Goal: Obtain resource: Download file/media

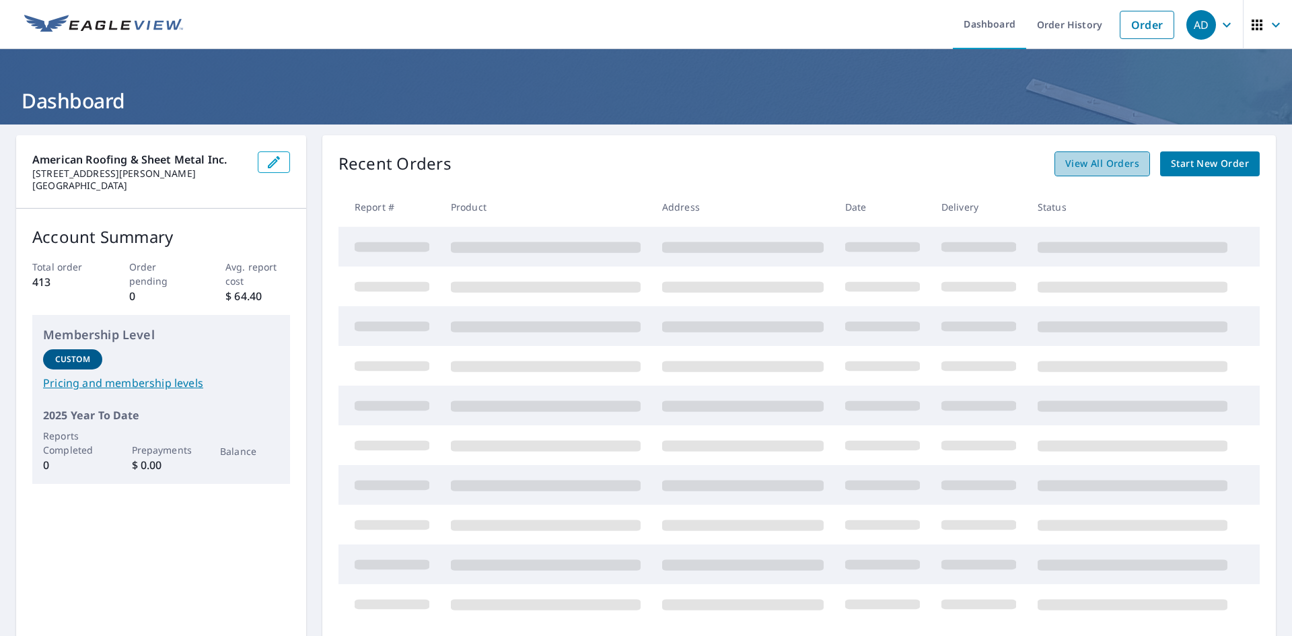
click at [1073, 166] on span "View All Orders" at bounding box center [1102, 163] width 74 height 17
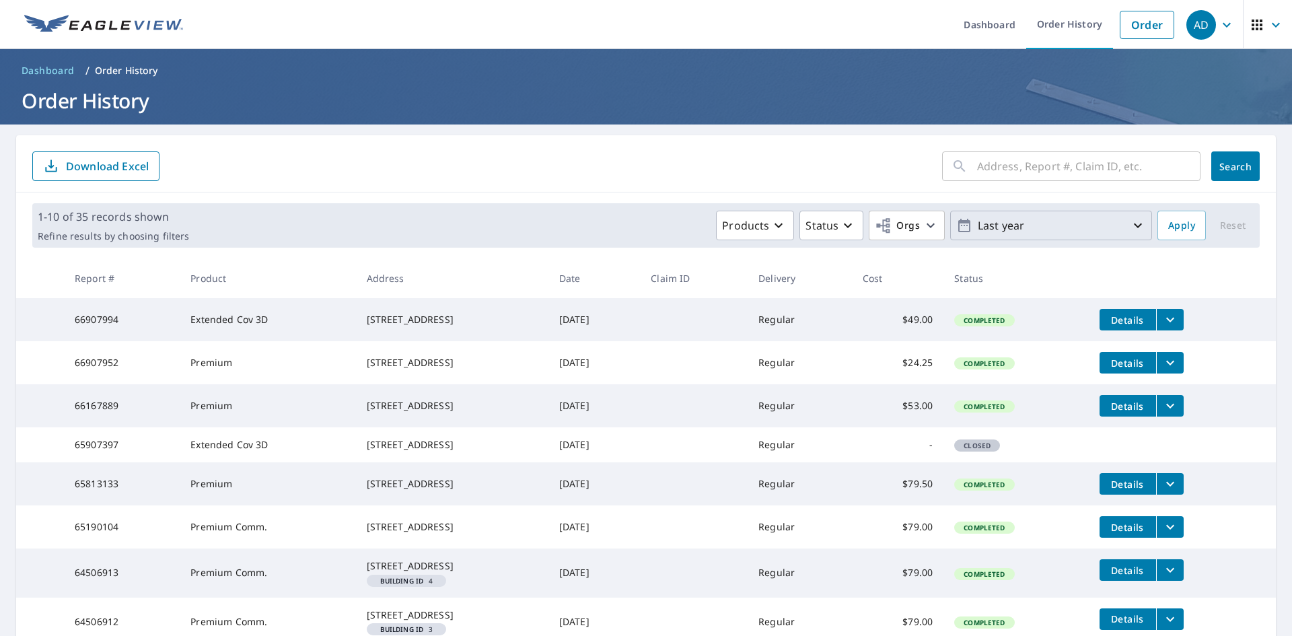
click at [1133, 222] on icon "button" at bounding box center [1138, 225] width 16 height 16
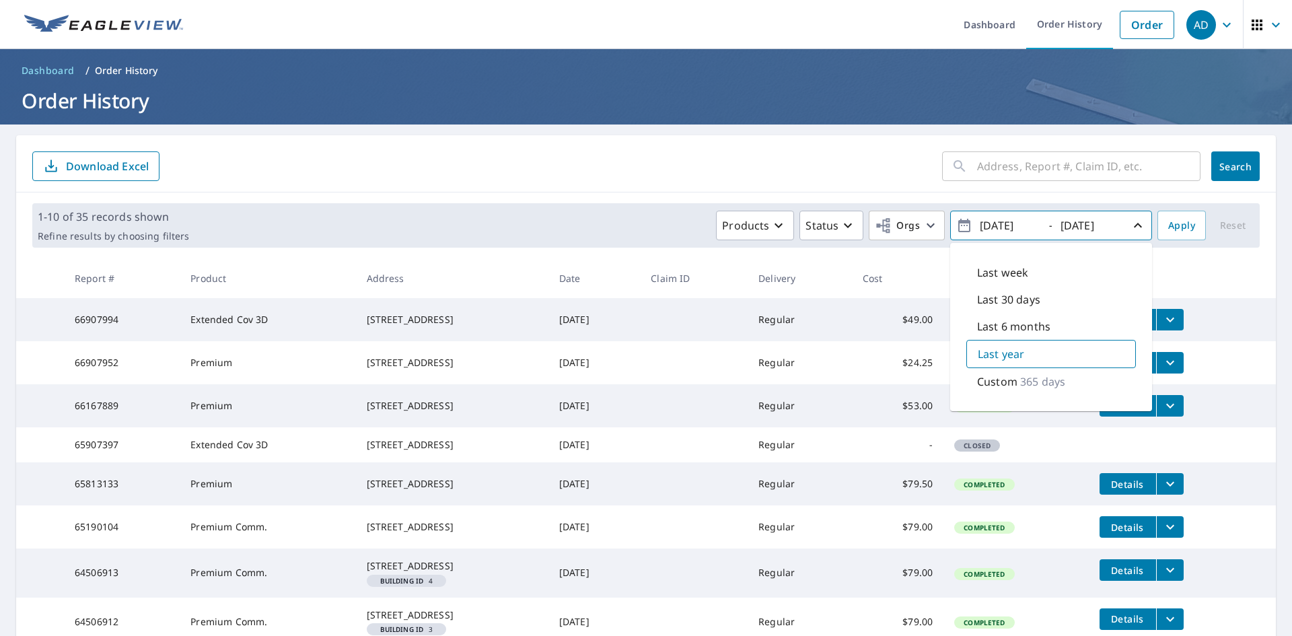
click at [1005, 380] on p "Custom" at bounding box center [997, 381] width 40 height 16
click at [989, 223] on input "[DATE]" at bounding box center [1009, 226] width 66 height 22
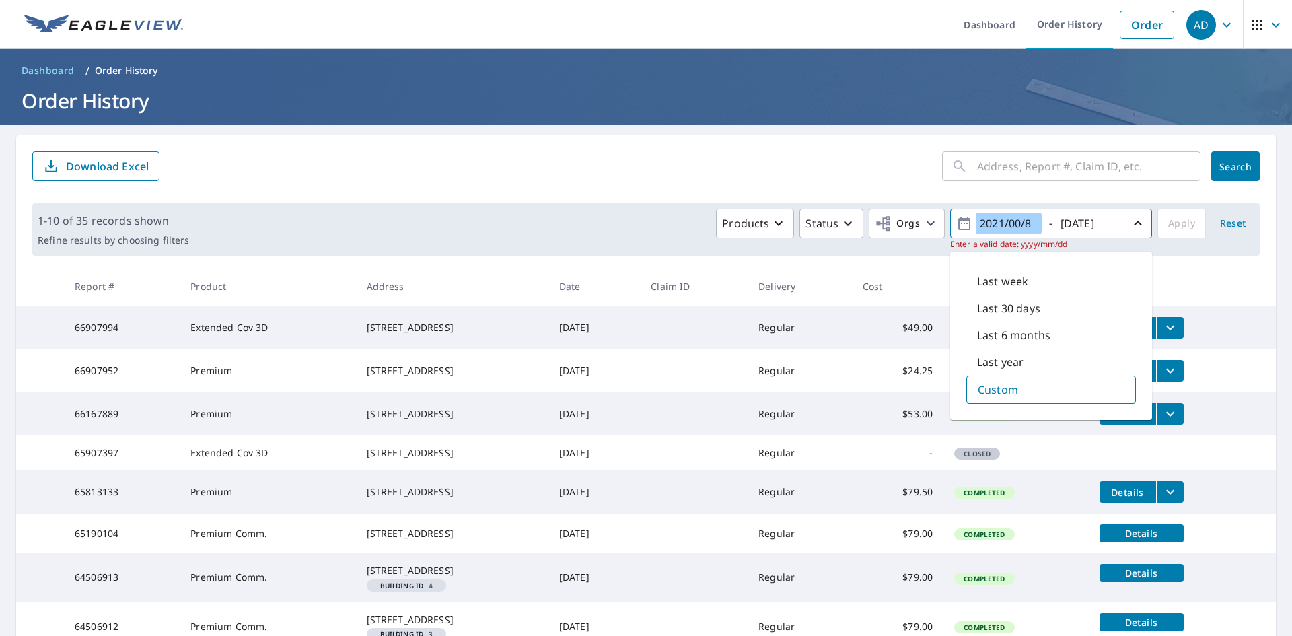
click at [1003, 223] on input "2021/00/8" at bounding box center [1009, 224] width 66 height 22
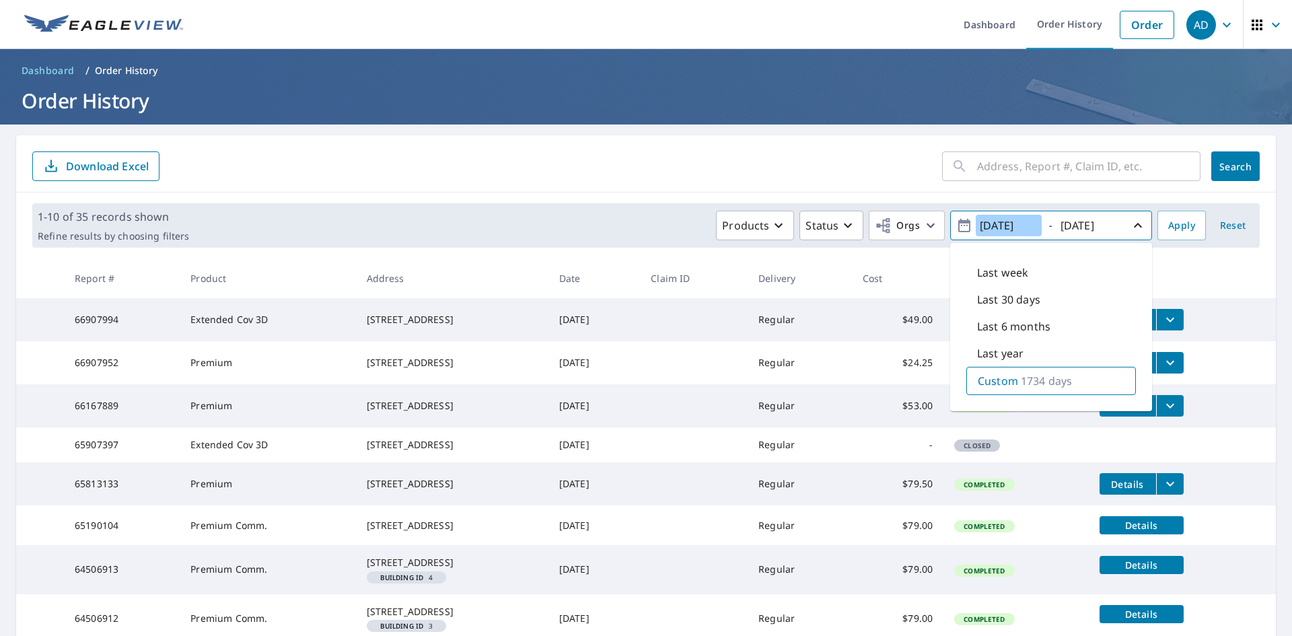
type input "[DATE]"
click at [1223, 169] on span "Search" at bounding box center [1235, 166] width 27 height 13
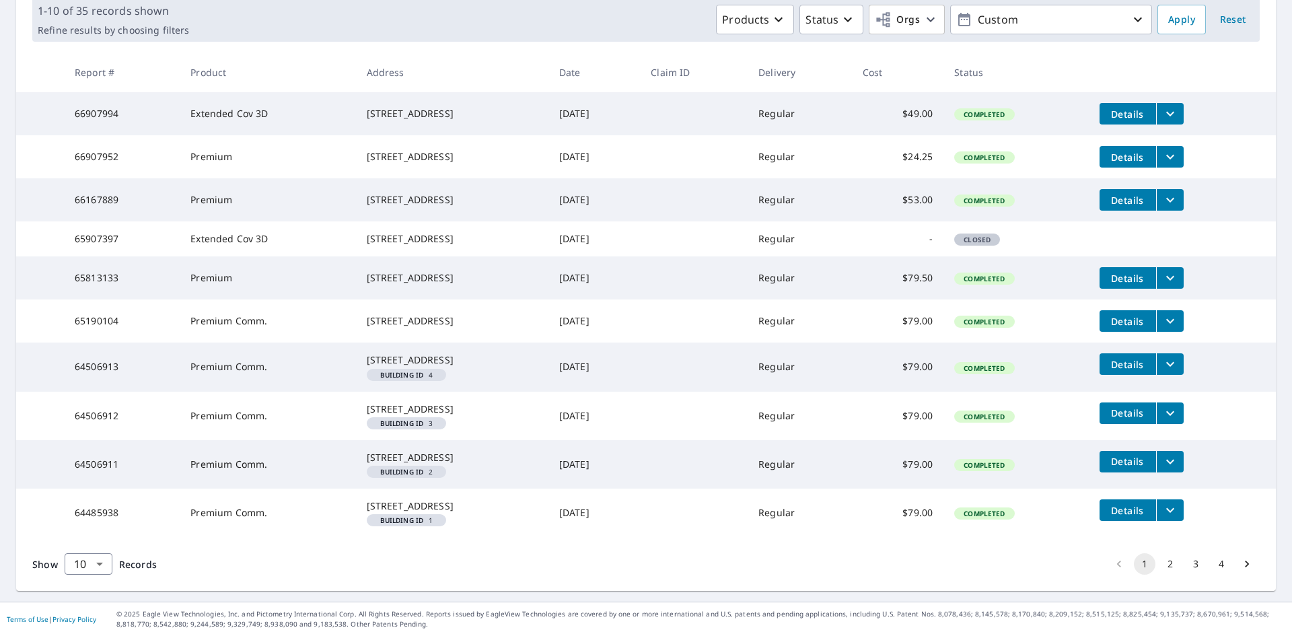
scroll to position [300, 0]
click at [1214, 567] on button "4" at bounding box center [1222, 564] width 22 height 22
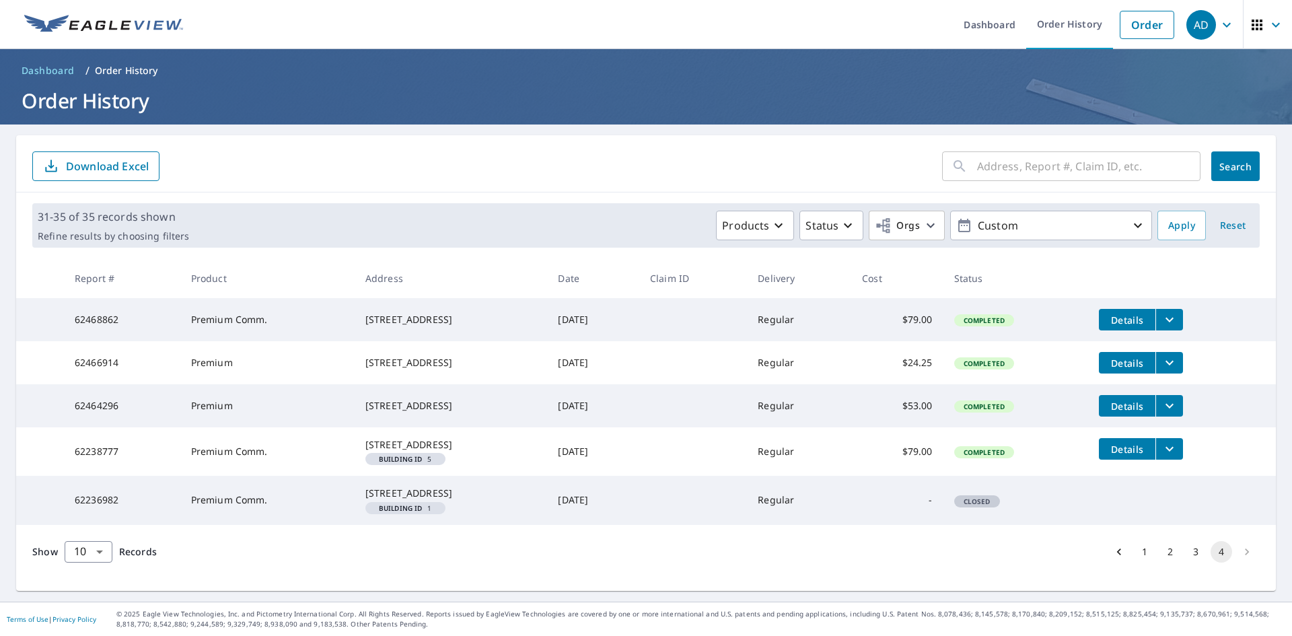
scroll to position [31, 0]
click at [1238, 563] on li "pagination navigation" at bounding box center [1247, 552] width 26 height 22
click at [1186, 563] on button "3" at bounding box center [1196, 552] width 22 height 22
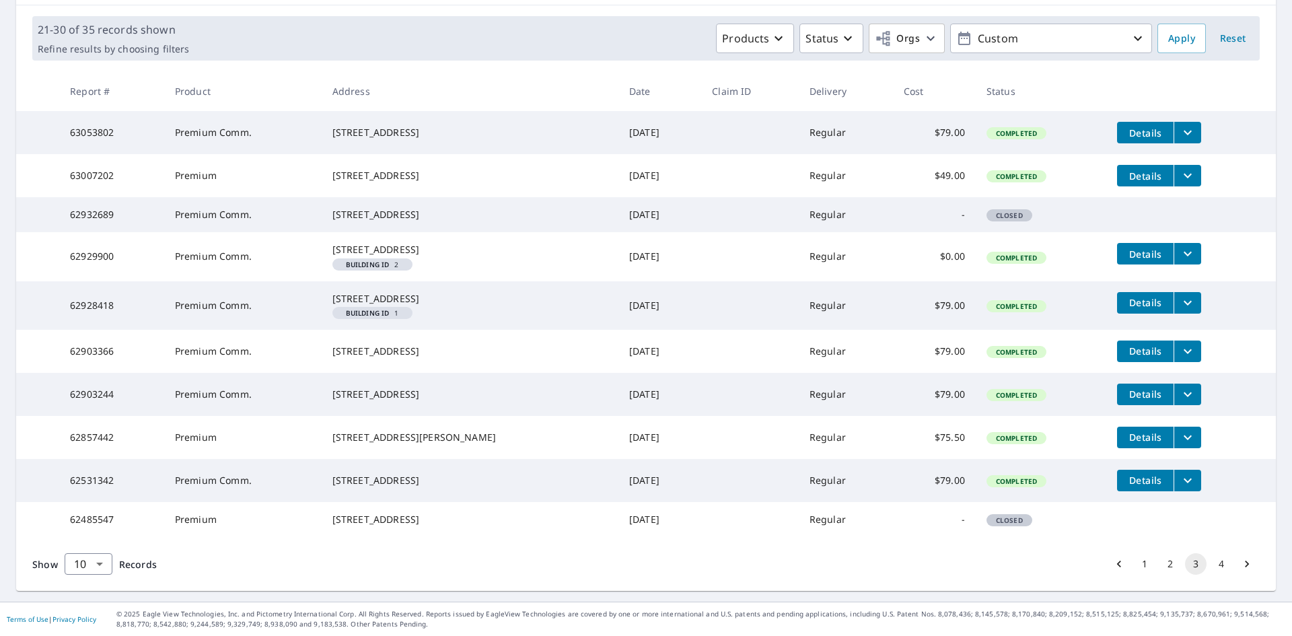
scroll to position [273, 0]
click at [1159, 565] on button "2" at bounding box center [1170, 564] width 22 height 22
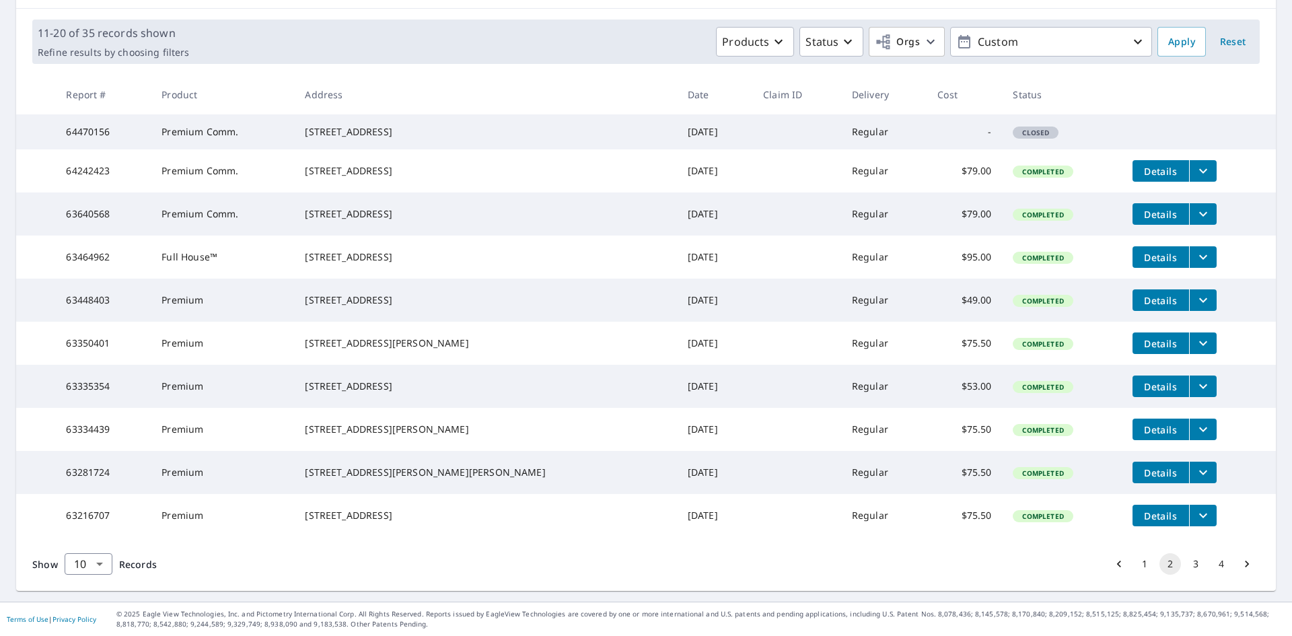
scroll to position [246, 0]
click at [1135, 565] on button "1" at bounding box center [1145, 564] width 22 height 22
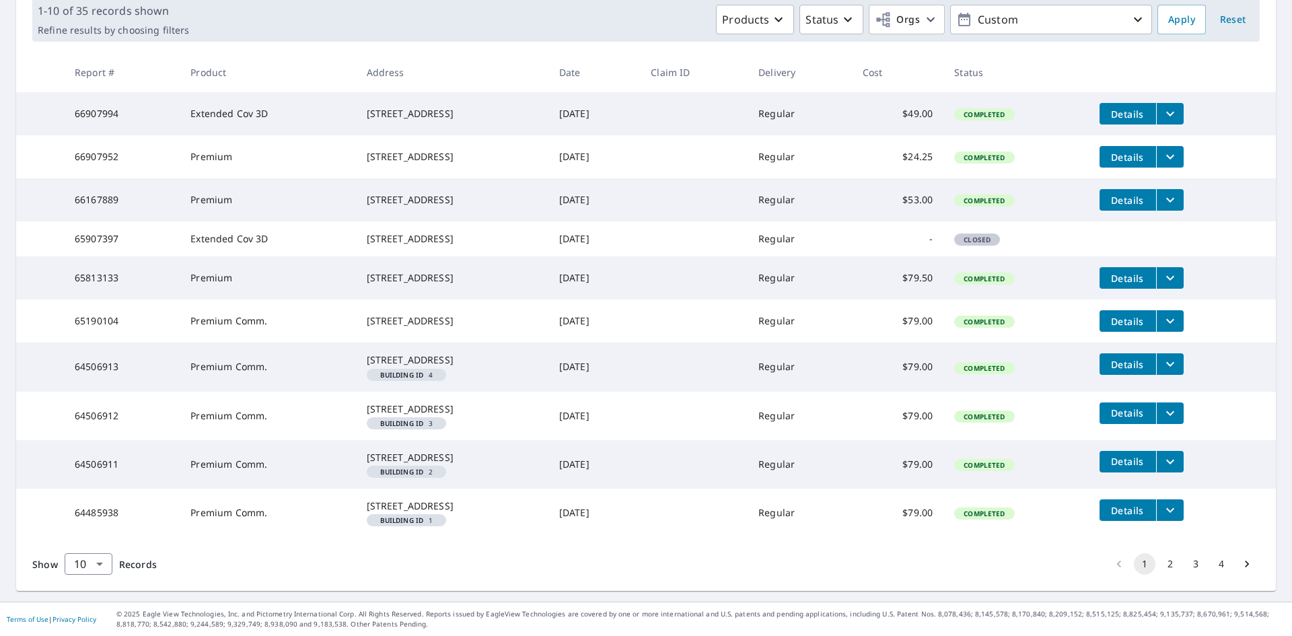
scroll to position [300, 0]
click at [1212, 562] on button "4" at bounding box center [1222, 564] width 22 height 22
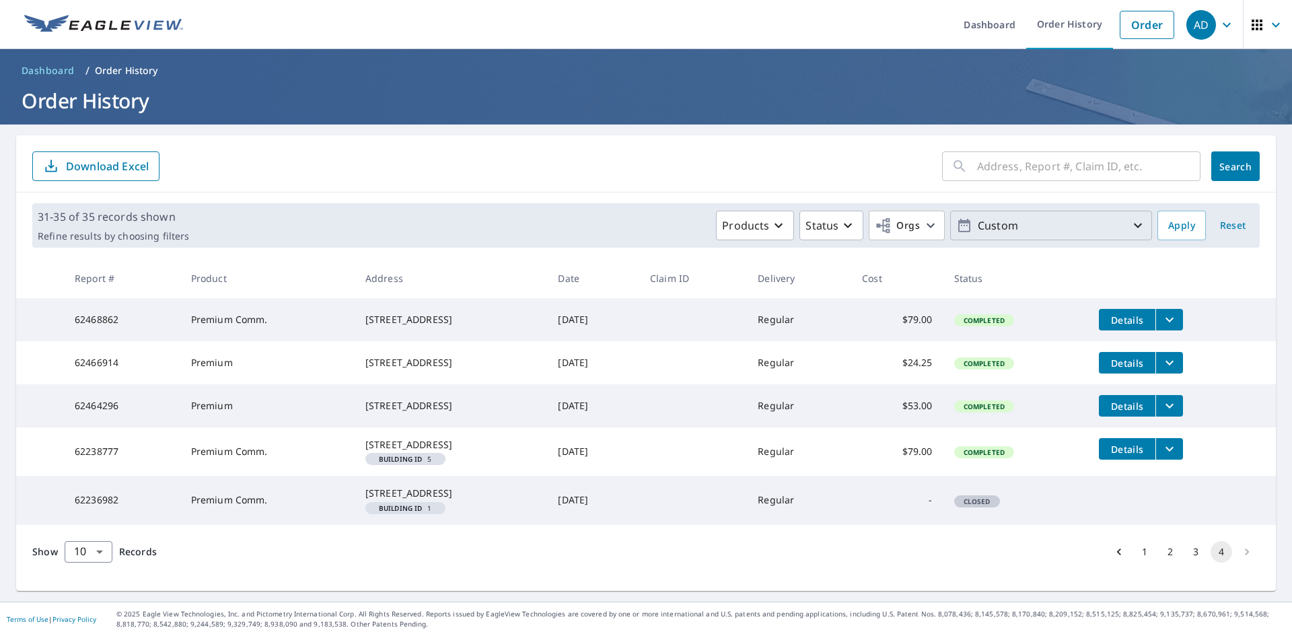
click at [1042, 223] on p "Custom" at bounding box center [1050, 226] width 157 height 24
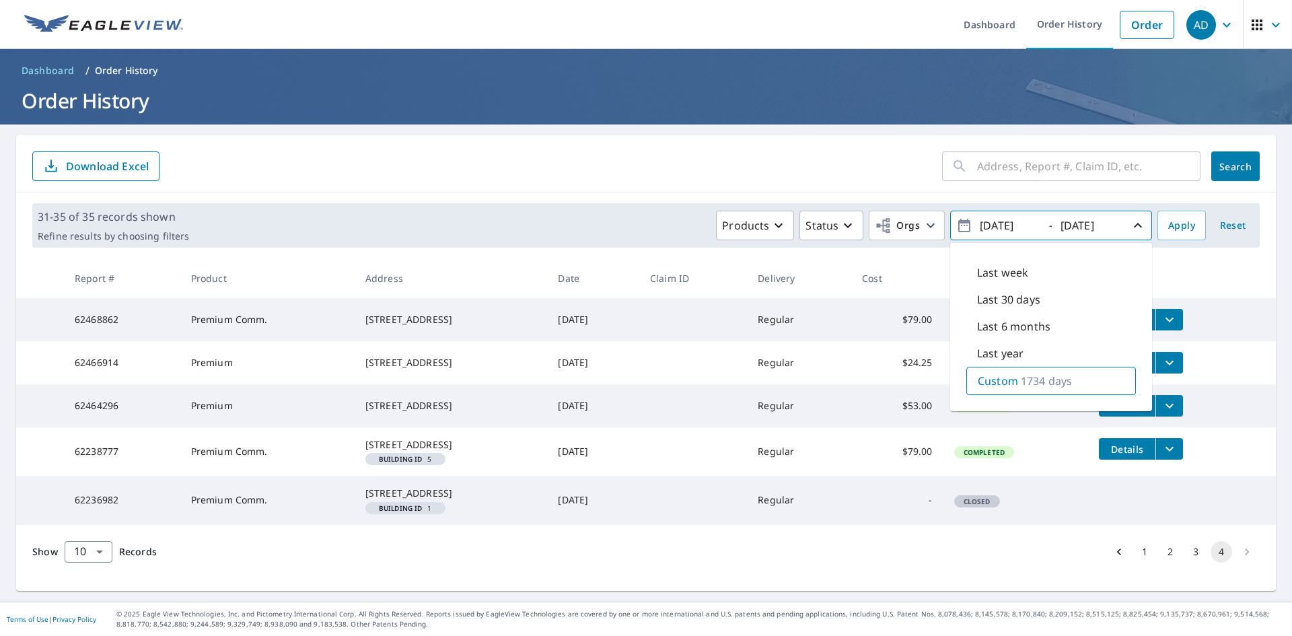
click at [1016, 225] on input "[DATE]" at bounding box center [1009, 226] width 66 height 22
type input "[DATE]"
click at [956, 227] on icon "button" at bounding box center [964, 225] width 16 height 16
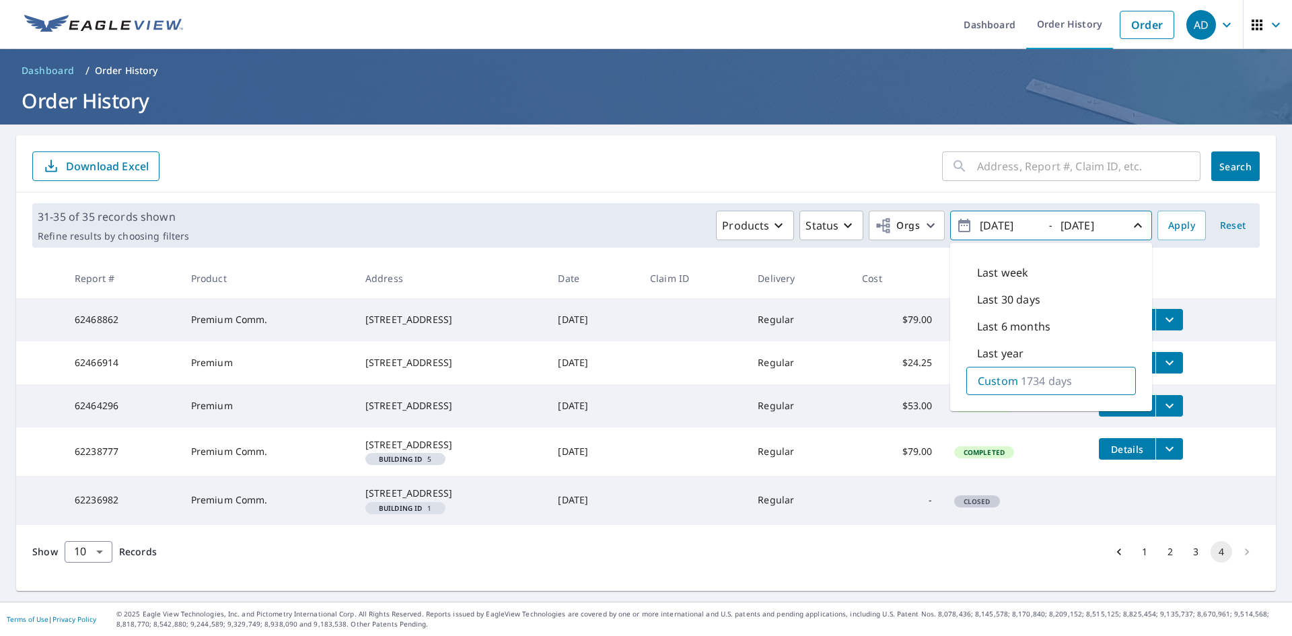
click at [956, 227] on icon "button" at bounding box center [964, 225] width 16 height 16
click at [1223, 163] on span "Search" at bounding box center [1235, 166] width 27 height 13
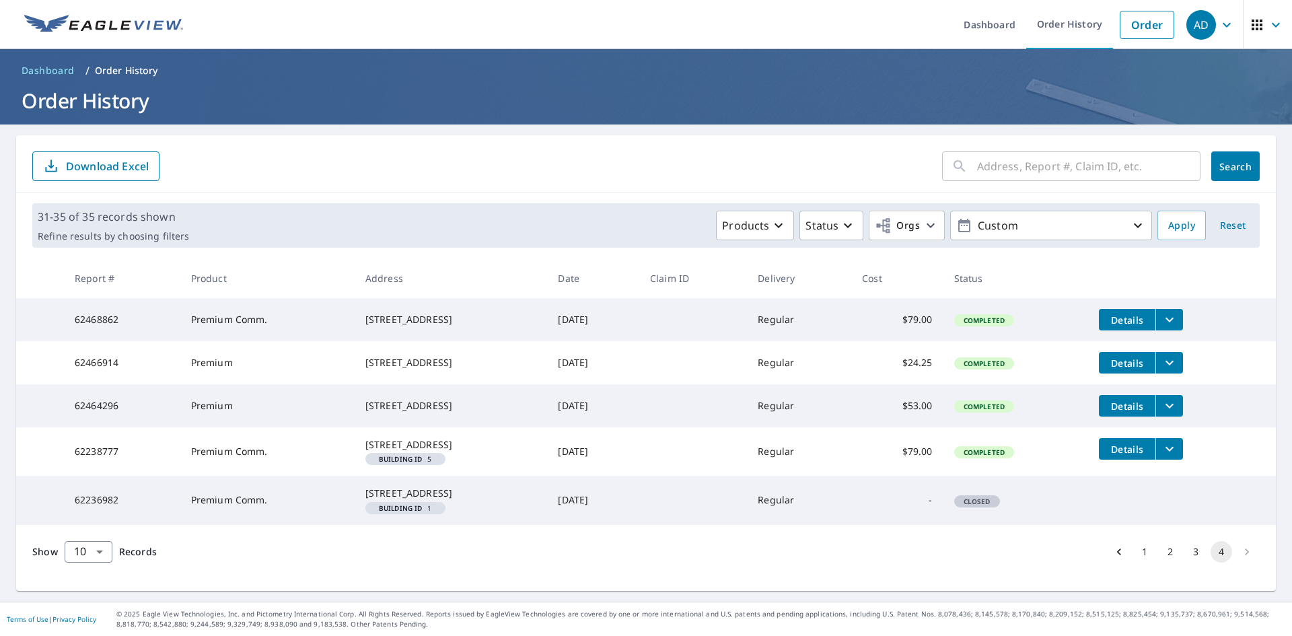
scroll to position [31, 0]
click at [1236, 563] on li "pagination navigation" at bounding box center [1247, 552] width 26 height 22
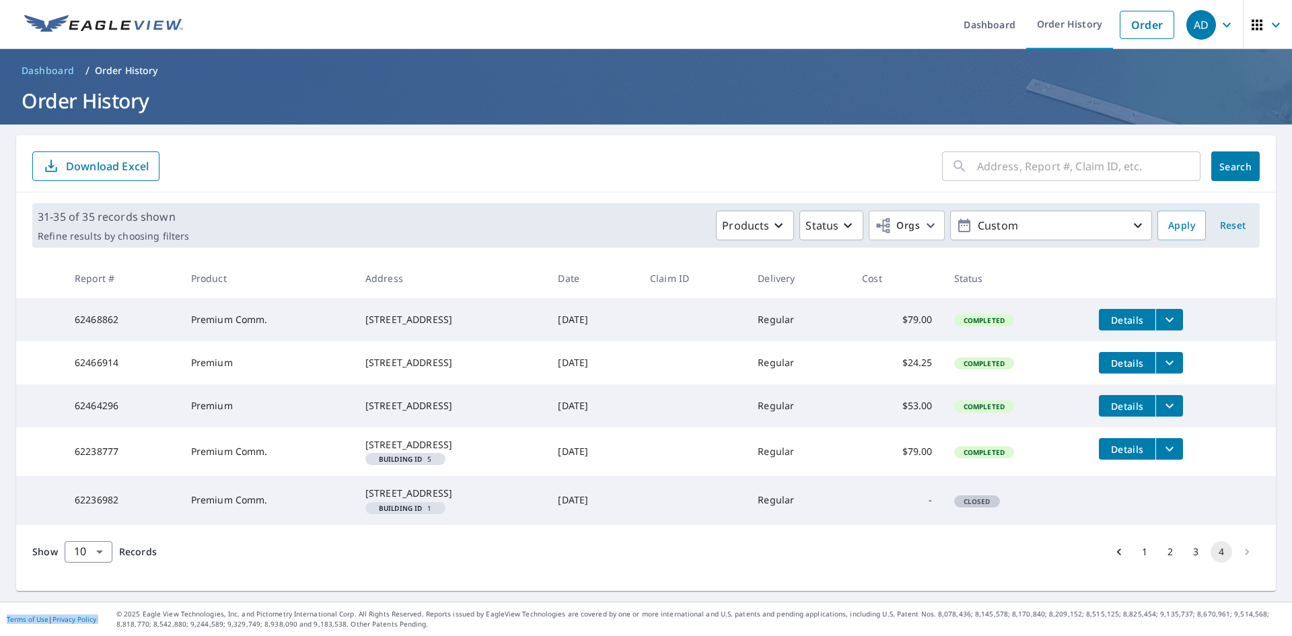
click at [1236, 563] on li "pagination navigation" at bounding box center [1247, 552] width 26 height 22
click at [1134, 563] on button "1" at bounding box center [1145, 552] width 22 height 22
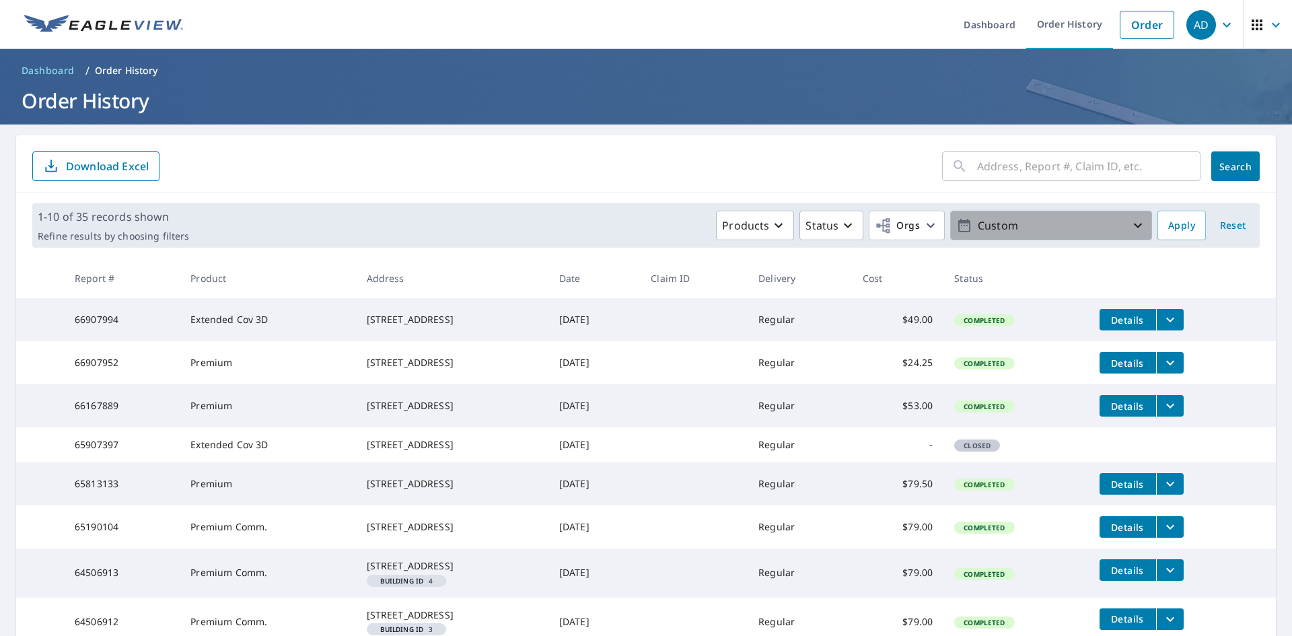
click at [1016, 231] on p "Custom" at bounding box center [1050, 226] width 157 height 24
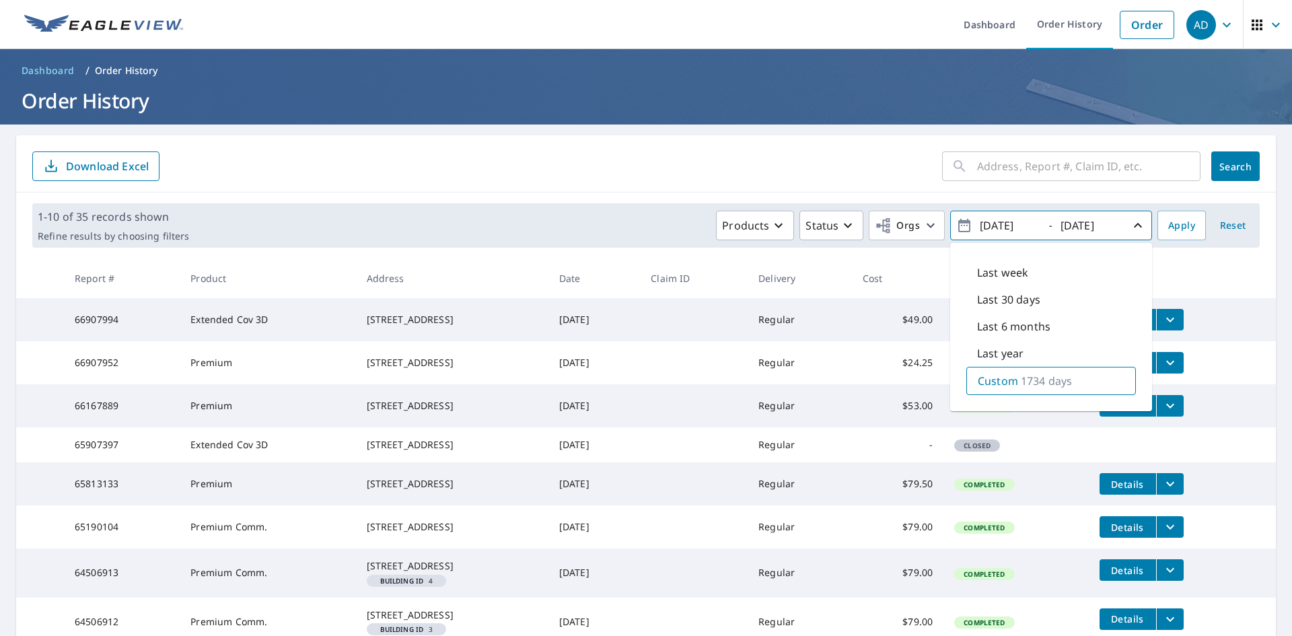
click at [956, 227] on icon "button" at bounding box center [964, 225] width 16 height 16
click at [995, 384] on p "Custom" at bounding box center [998, 381] width 40 height 16
click at [1169, 224] on span "Apply" at bounding box center [1181, 225] width 27 height 17
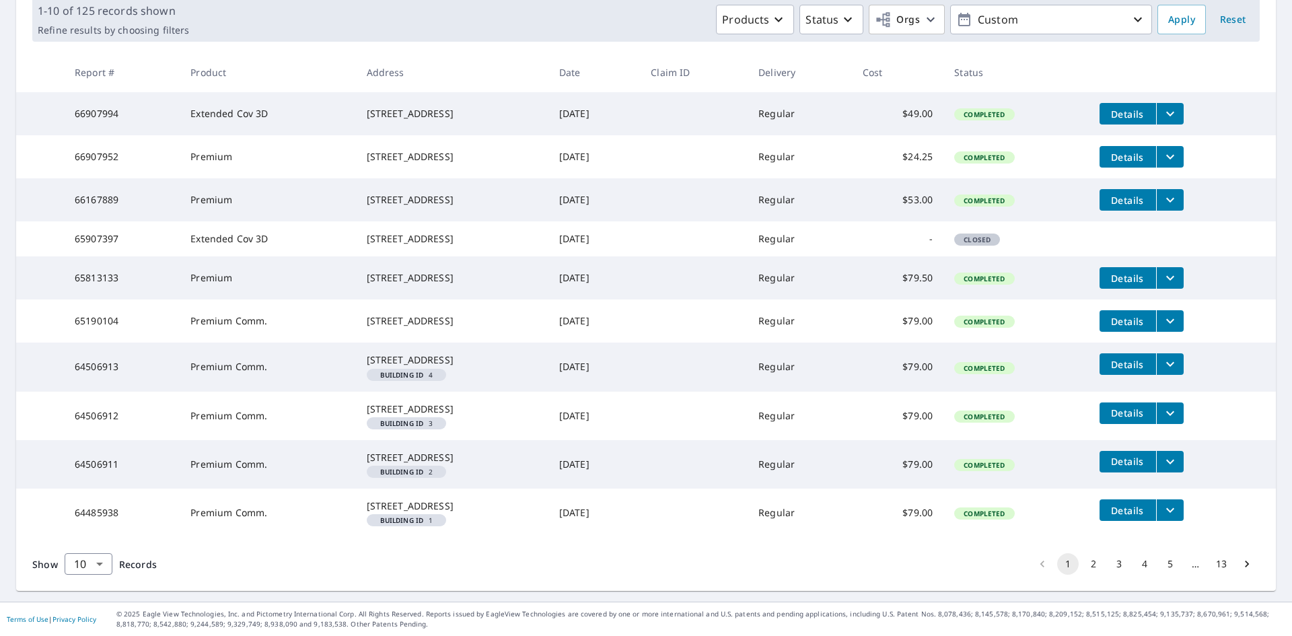
scroll to position [300, 0]
click at [1211, 565] on button "13" at bounding box center [1222, 564] width 22 height 22
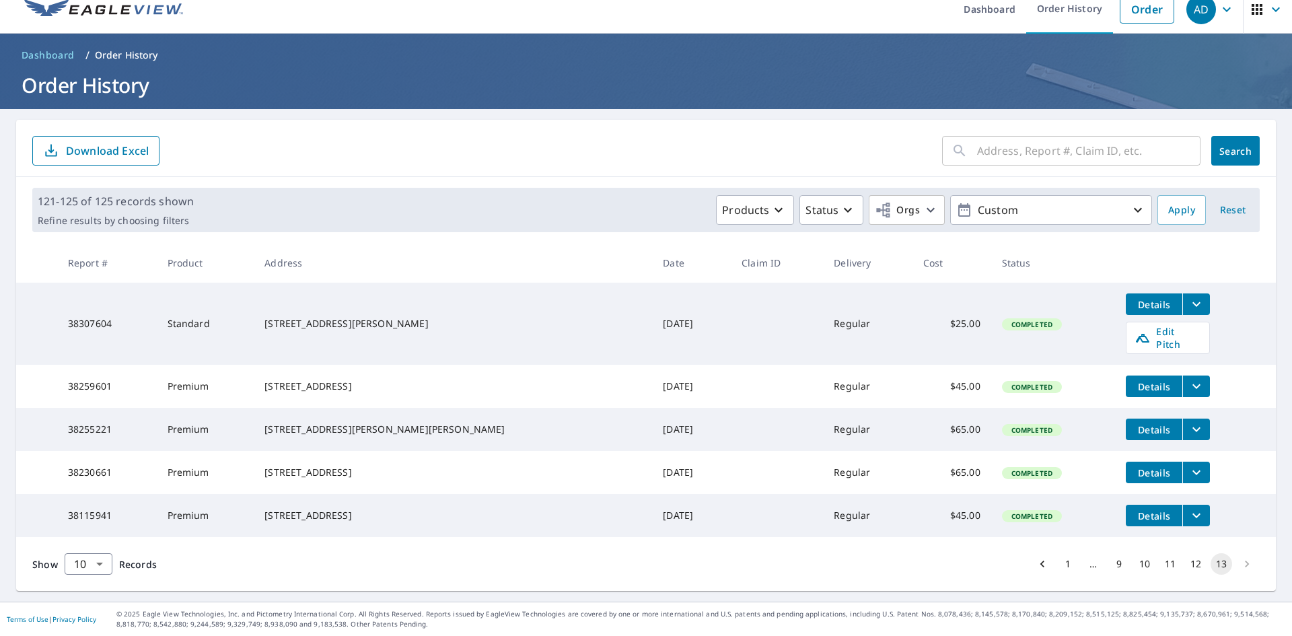
scroll to position [28, 0]
click at [1185, 565] on button "12" at bounding box center [1196, 564] width 22 height 22
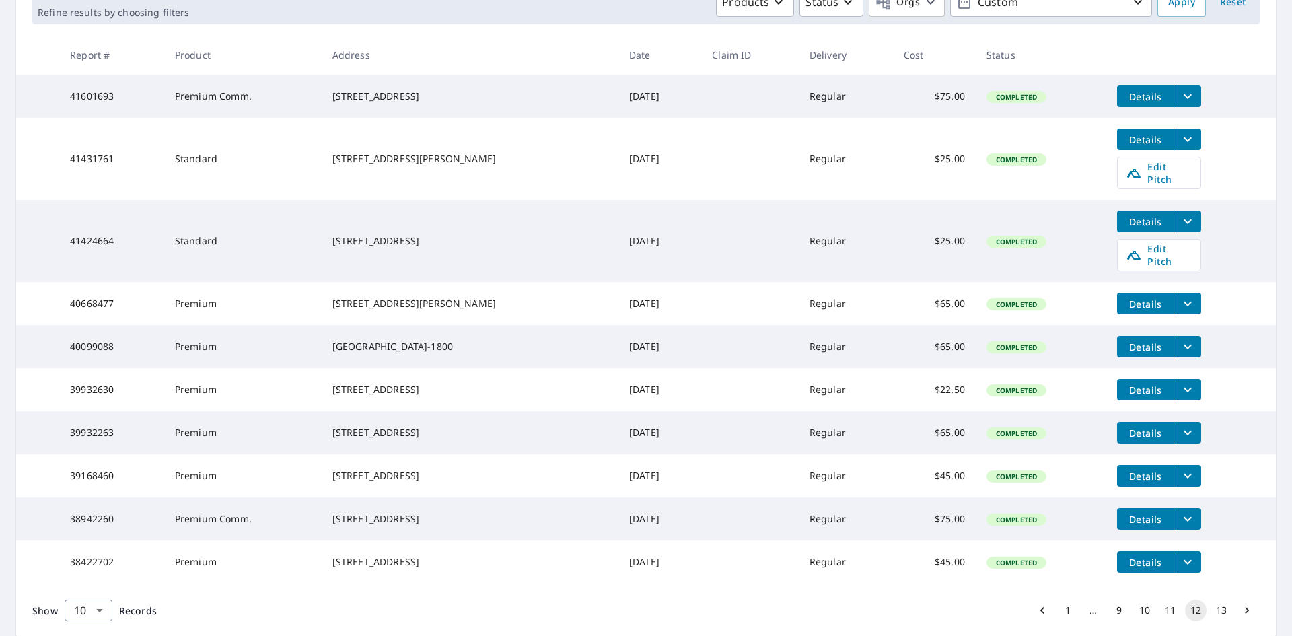
scroll to position [294, 0]
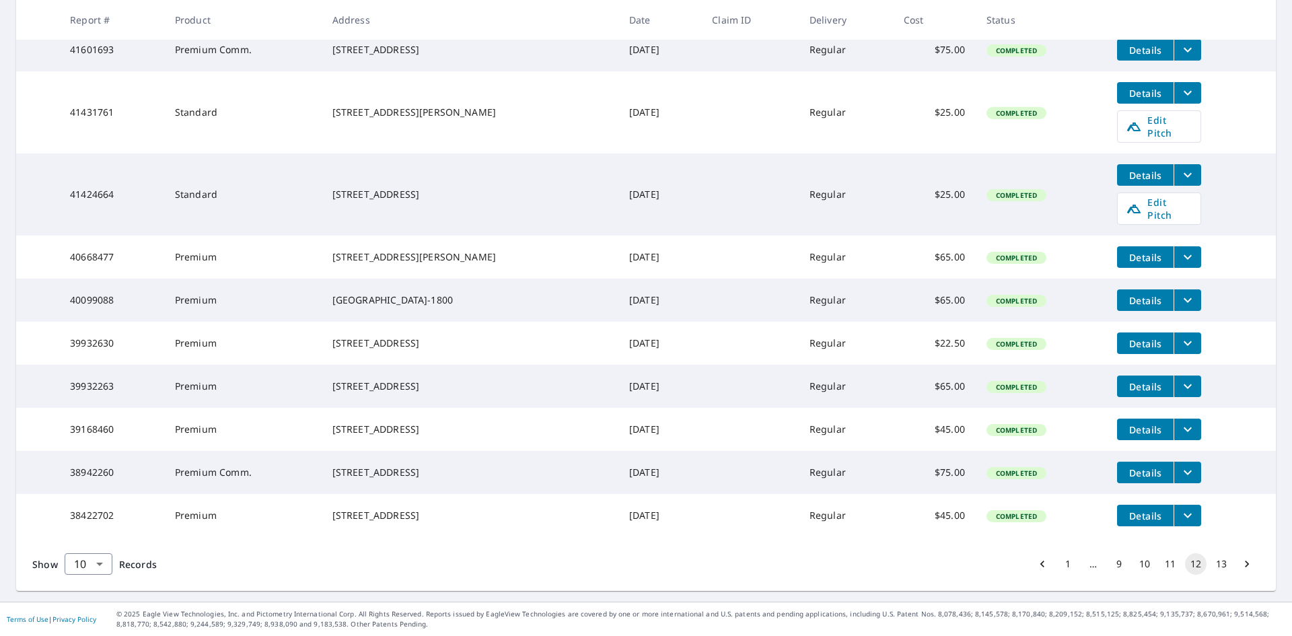
click at [1159, 565] on button "11" at bounding box center [1170, 564] width 22 height 22
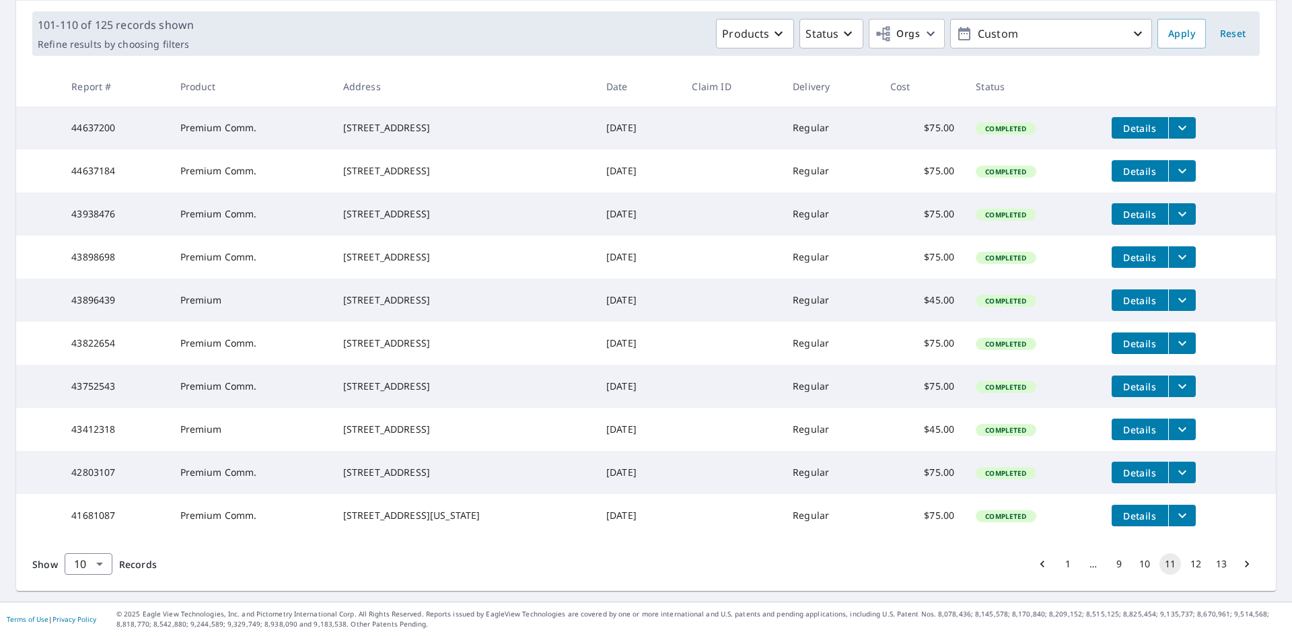
scroll to position [246, 0]
click at [1136, 565] on button "10" at bounding box center [1145, 564] width 22 height 22
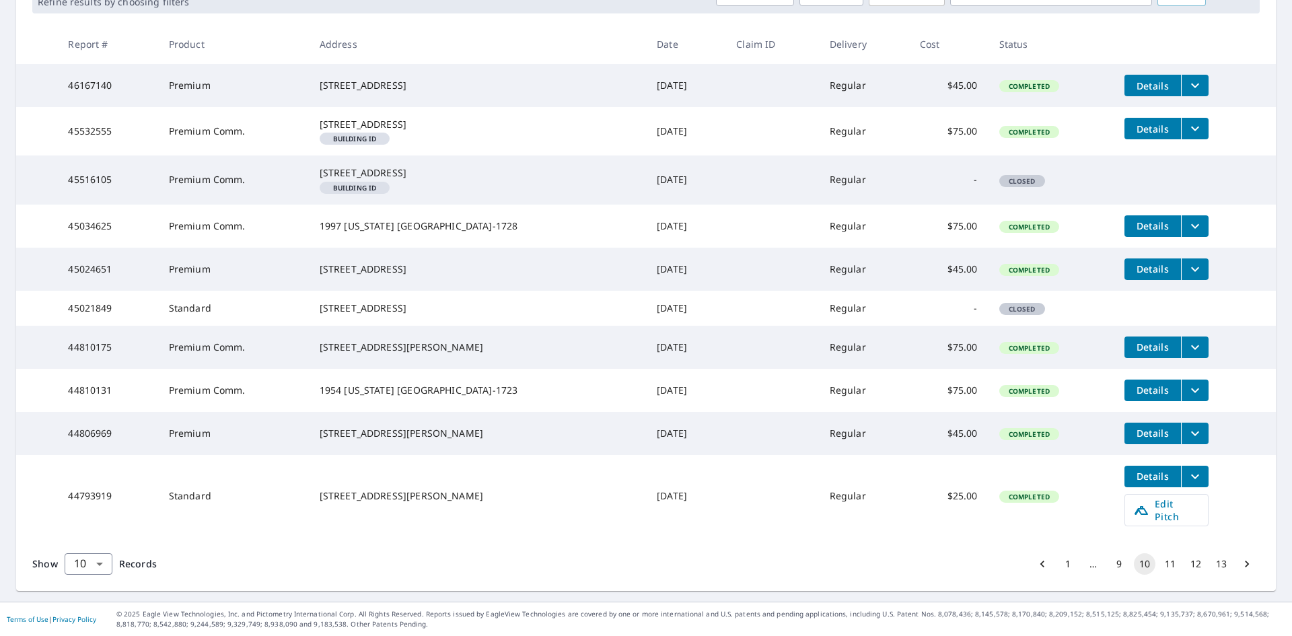
scroll to position [297, 0]
click at [1108, 564] on button "9" at bounding box center [1119, 564] width 22 height 22
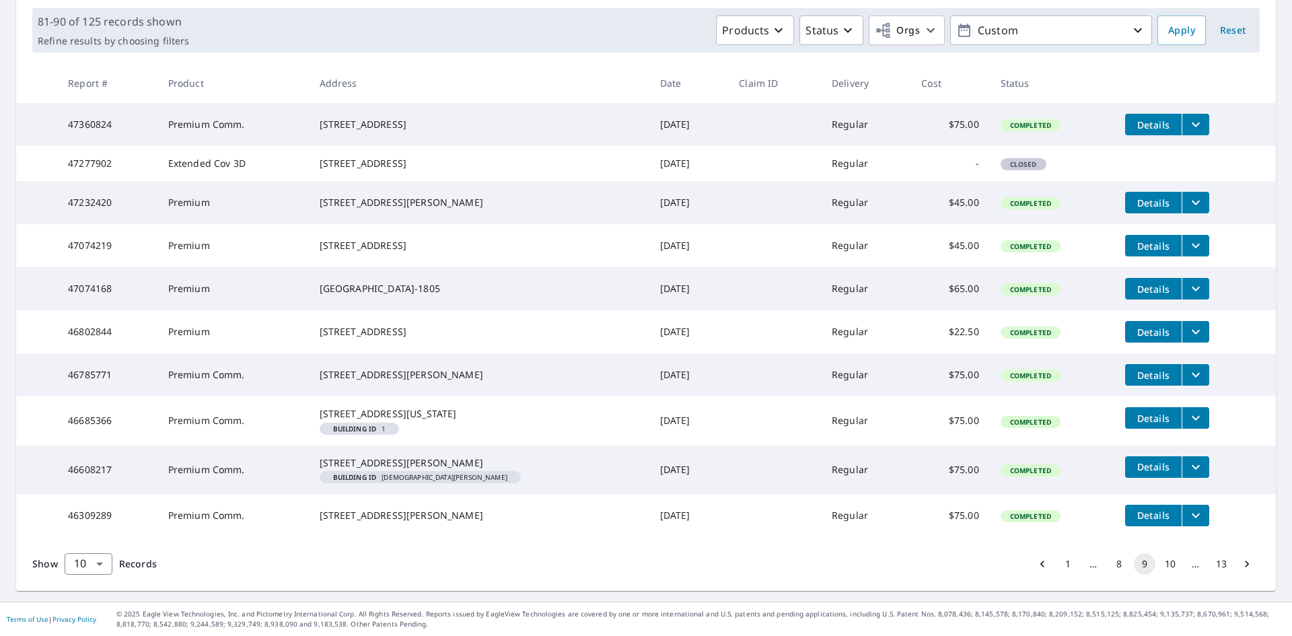
scroll to position [273, 0]
click at [1109, 568] on button "8" at bounding box center [1119, 564] width 22 height 22
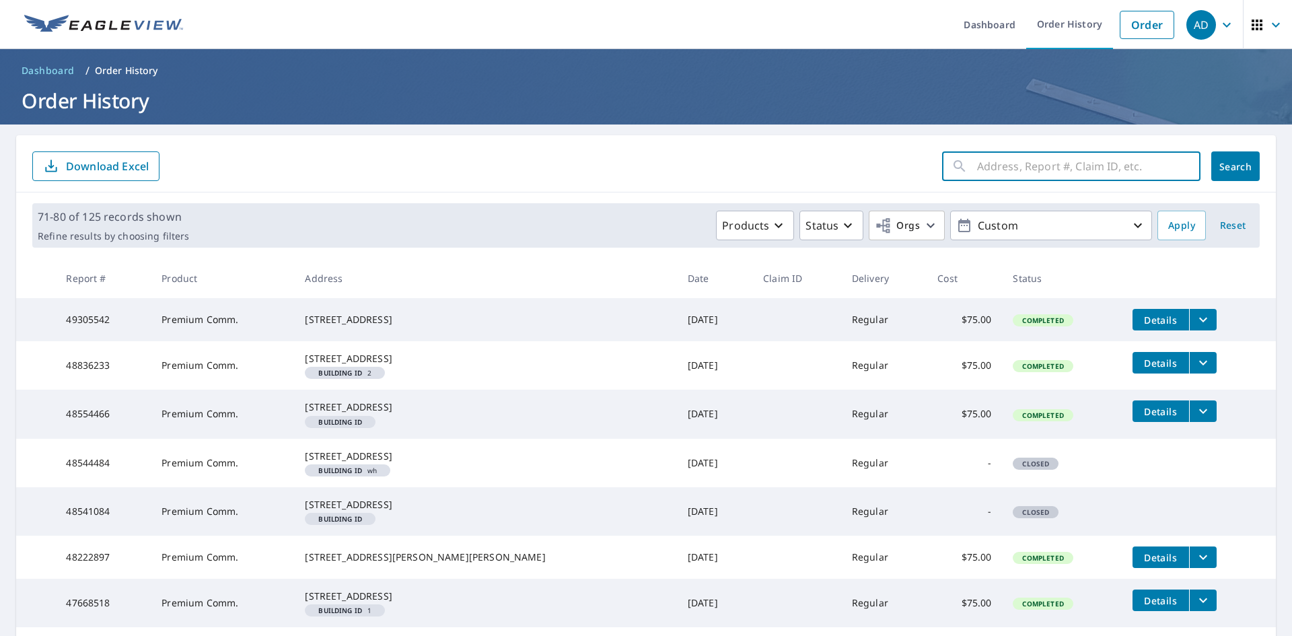
click at [977, 166] on input "text" at bounding box center [1088, 166] width 223 height 38
type input "5225 N [PERSON_NAME]"
click at [1230, 167] on span "Search" at bounding box center [1235, 166] width 27 height 13
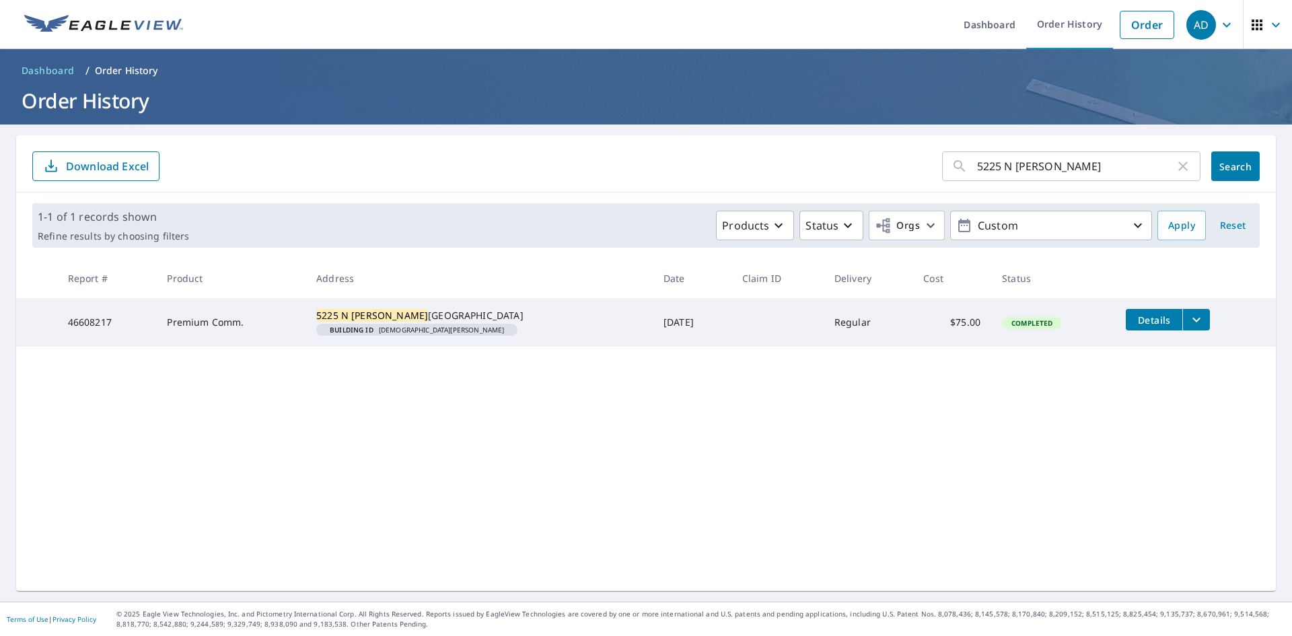
click at [1188, 318] on icon "filesDropdownBtn-46608217" at bounding box center [1196, 320] width 16 height 16
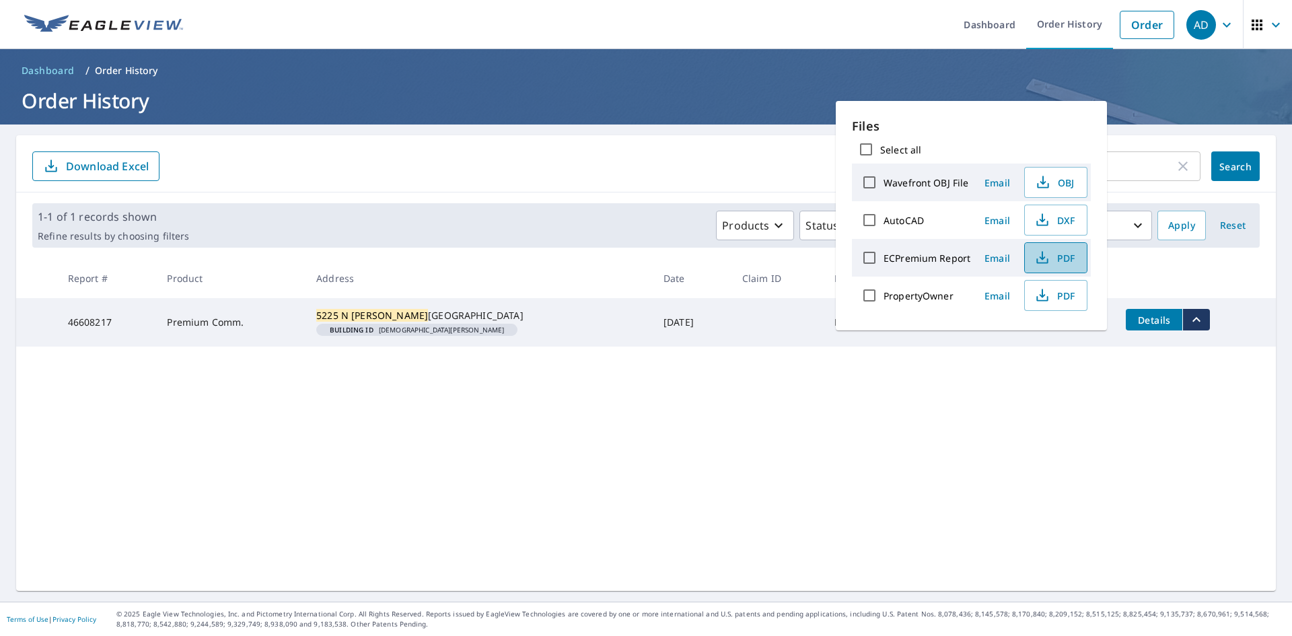
click at [1063, 260] on span "PDF" at bounding box center [1054, 258] width 43 height 16
